Goal: Transaction & Acquisition: Purchase product/service

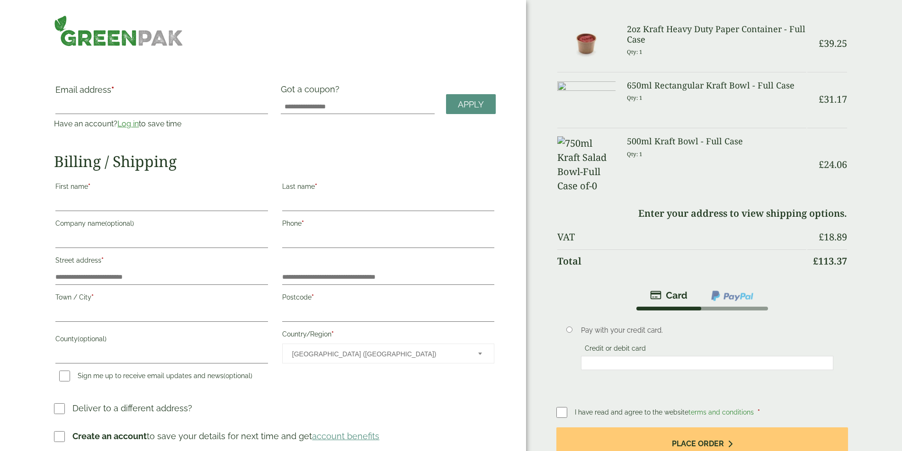
click at [139, 123] on link "Log in" at bounding box center [127, 123] width 21 height 9
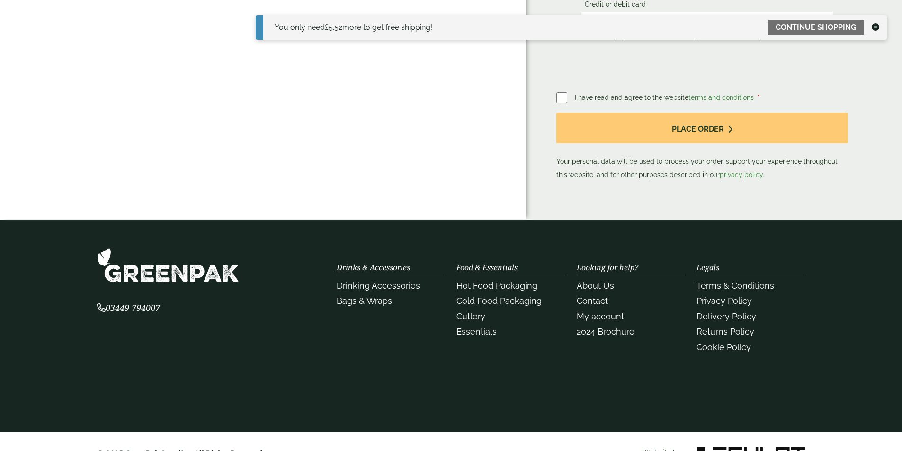
scroll to position [454, 0]
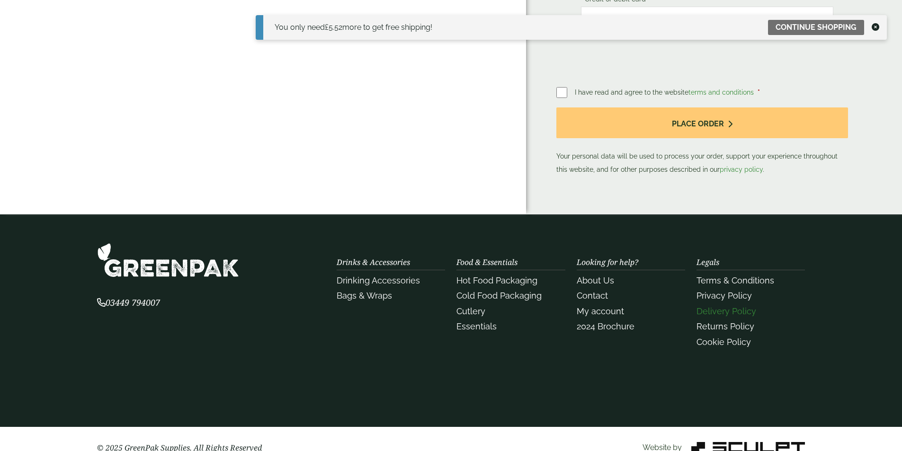
click at [746, 306] on link "Delivery Policy" at bounding box center [727, 311] width 60 height 10
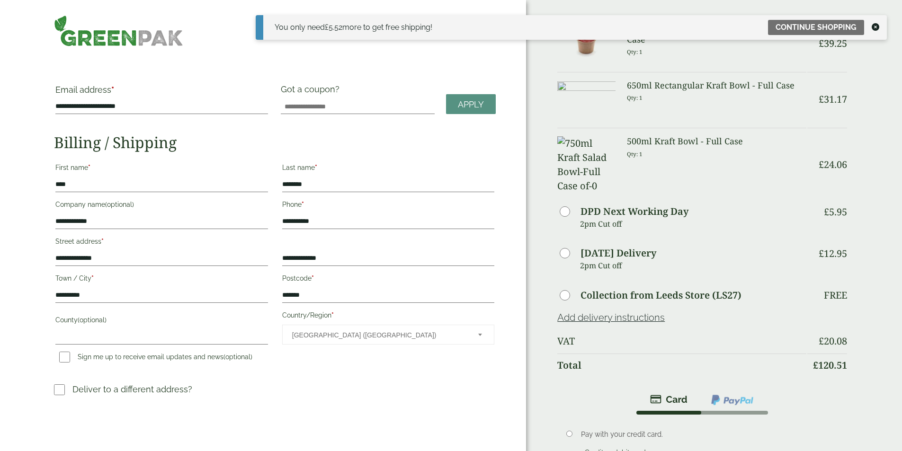
click at [877, 25] on icon at bounding box center [876, 27] width 8 height 8
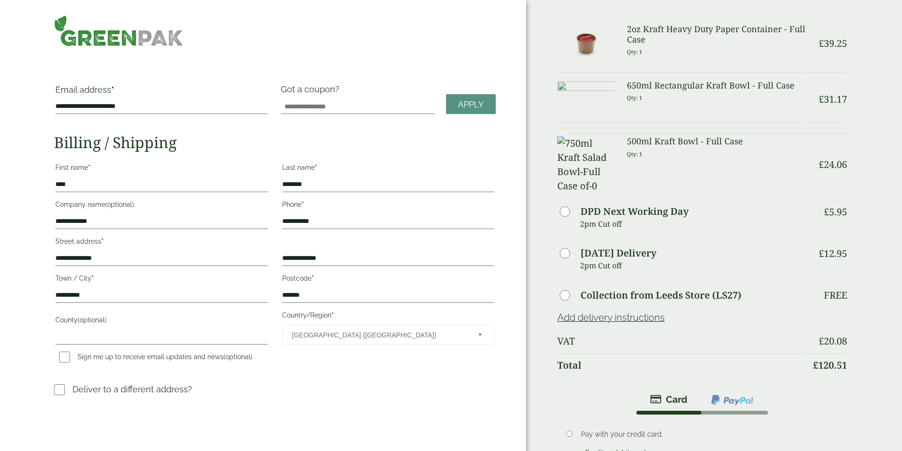
drag, startPoint x: 223, startPoint y: 33, endPoint x: 201, endPoint y: 37, distance: 22.8
click at [222, 33] on div at bounding box center [161, 30] width 226 height 31
click at [183, 37] on img at bounding box center [118, 30] width 129 height 31
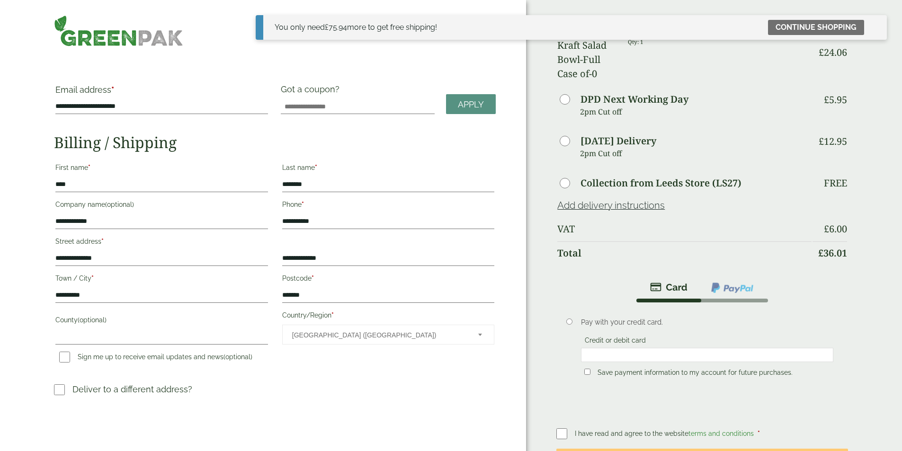
click at [150, 31] on img at bounding box center [118, 30] width 129 height 31
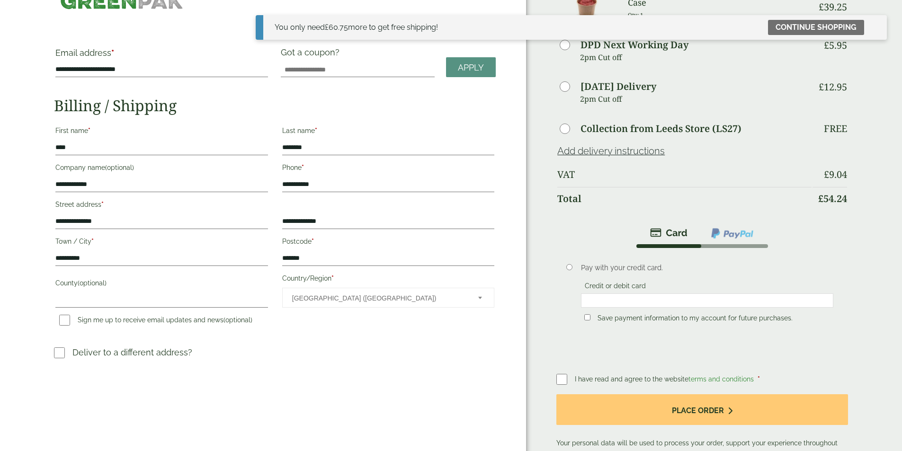
scroll to position [47, 0]
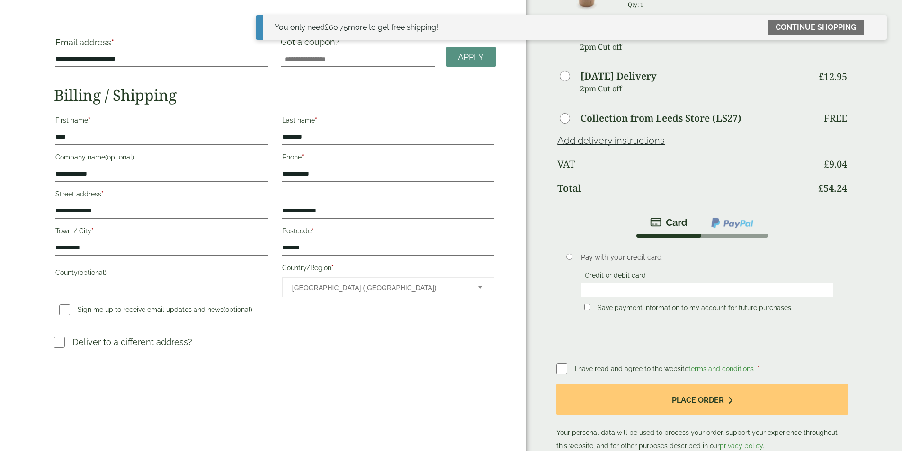
click at [662, 366] on span "I have read and agree to the website terms and conditions" at bounding box center [665, 369] width 181 height 8
click at [570, 367] on label at bounding box center [565, 368] width 18 height 13
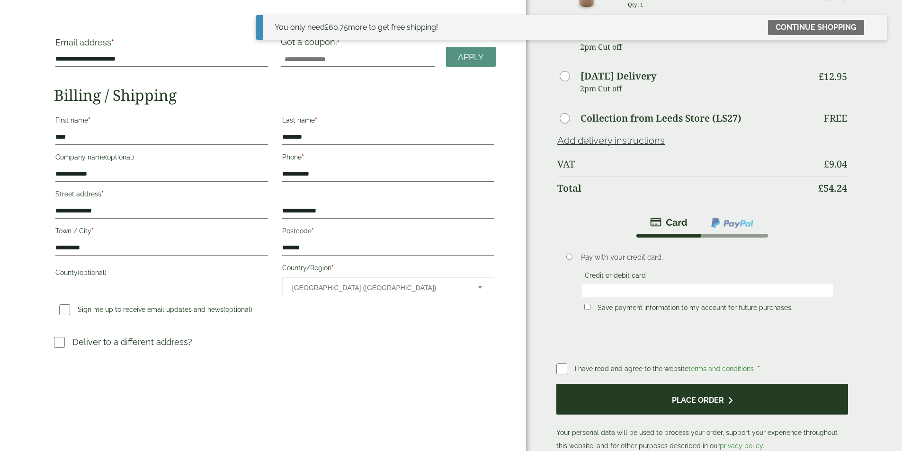
click at [711, 385] on button "Place order" at bounding box center [701, 399] width 291 height 31
click at [716, 401] on button "Place order" at bounding box center [701, 399] width 291 height 31
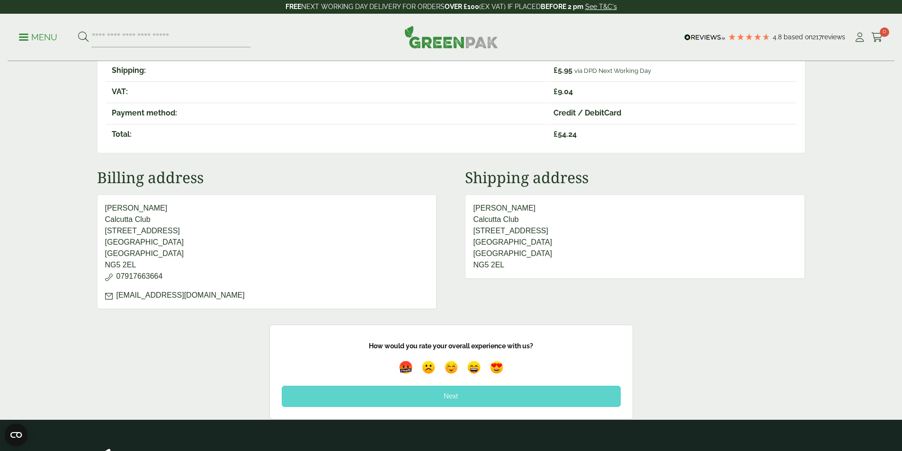
scroll to position [237, 0]
